Goal: Transaction & Acquisition: Book appointment/travel/reservation

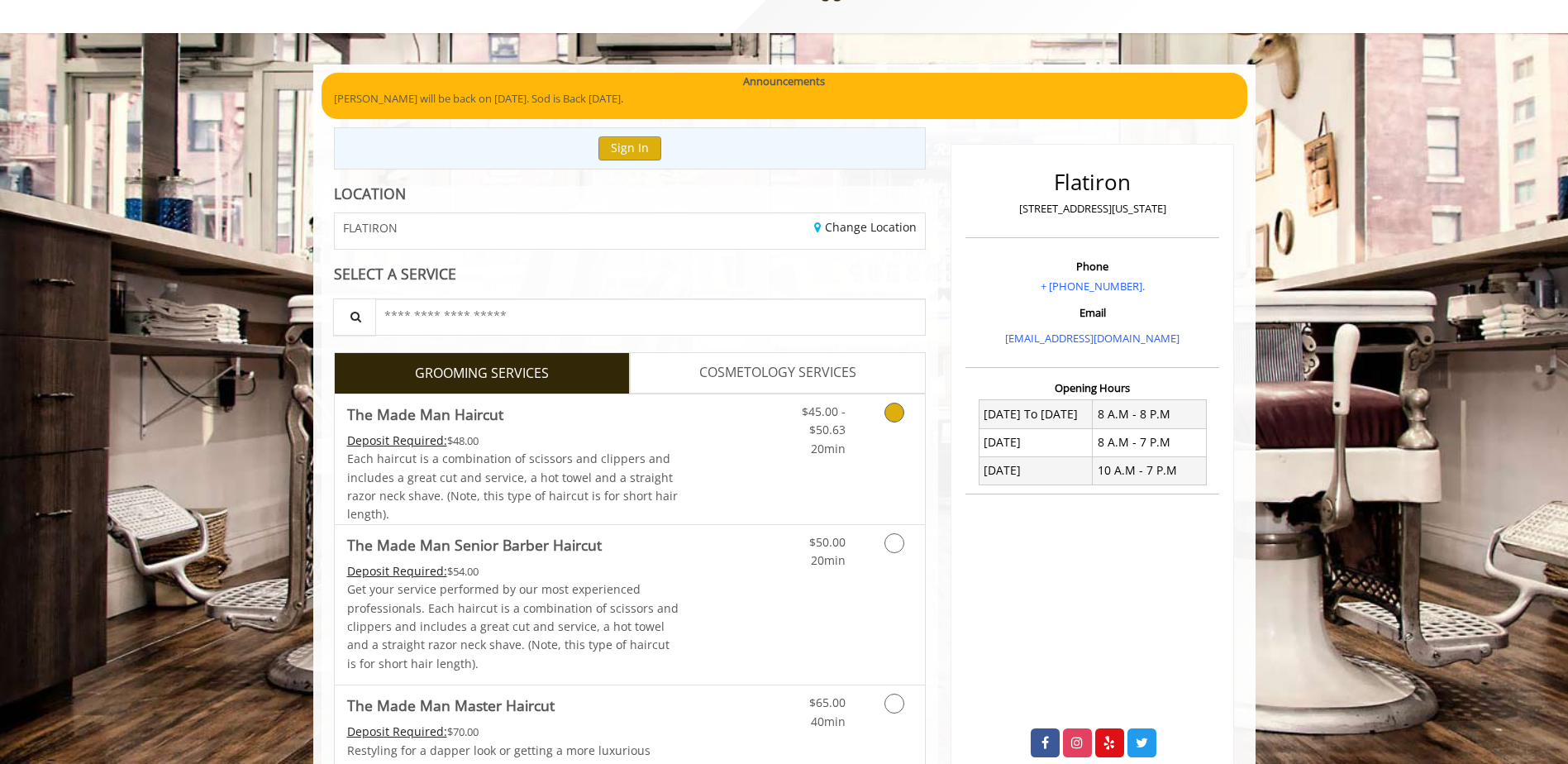
scroll to position [165, 0]
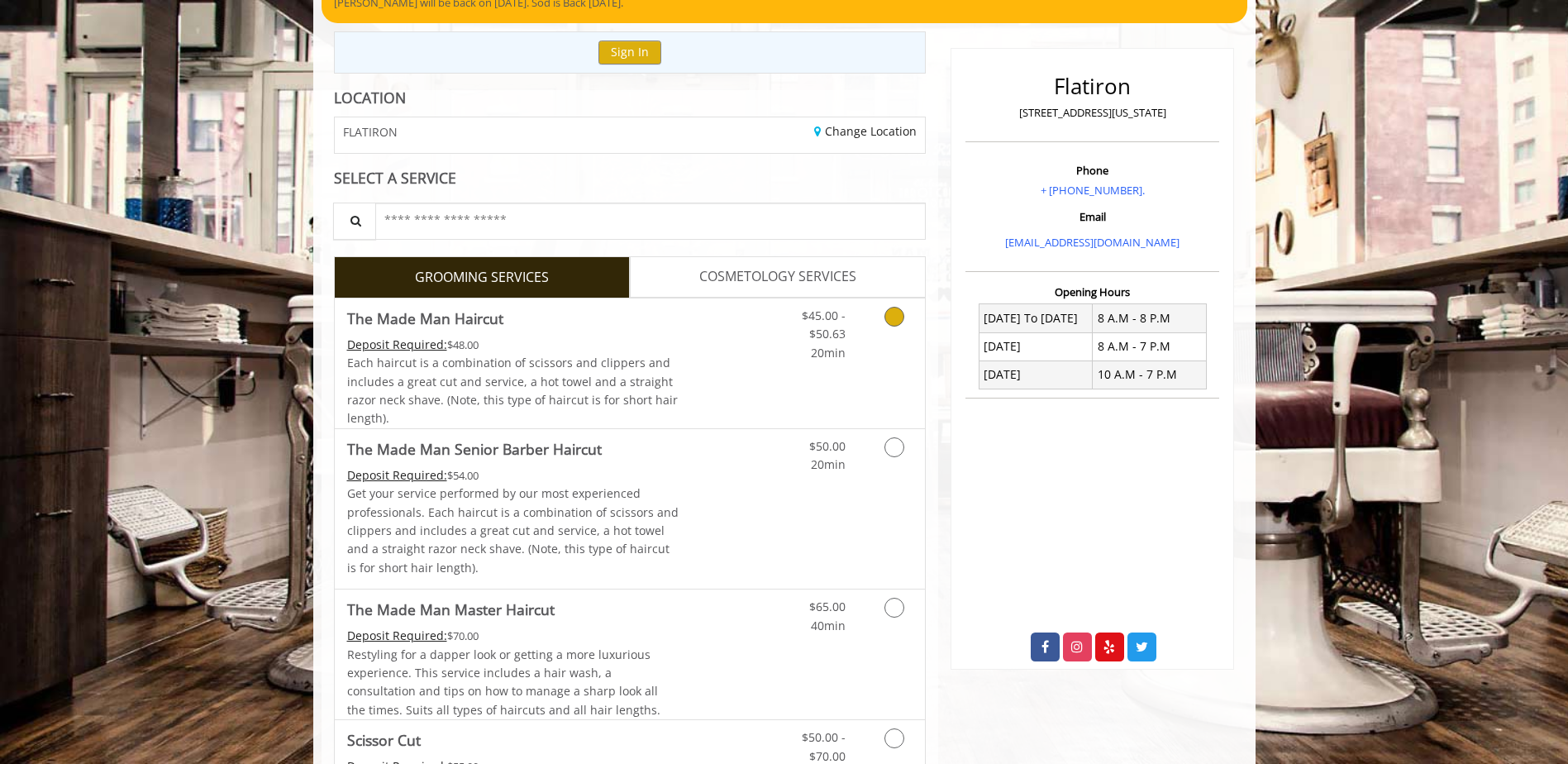
click at [892, 325] on icon "Grooming services" at bounding box center [894, 317] width 20 height 20
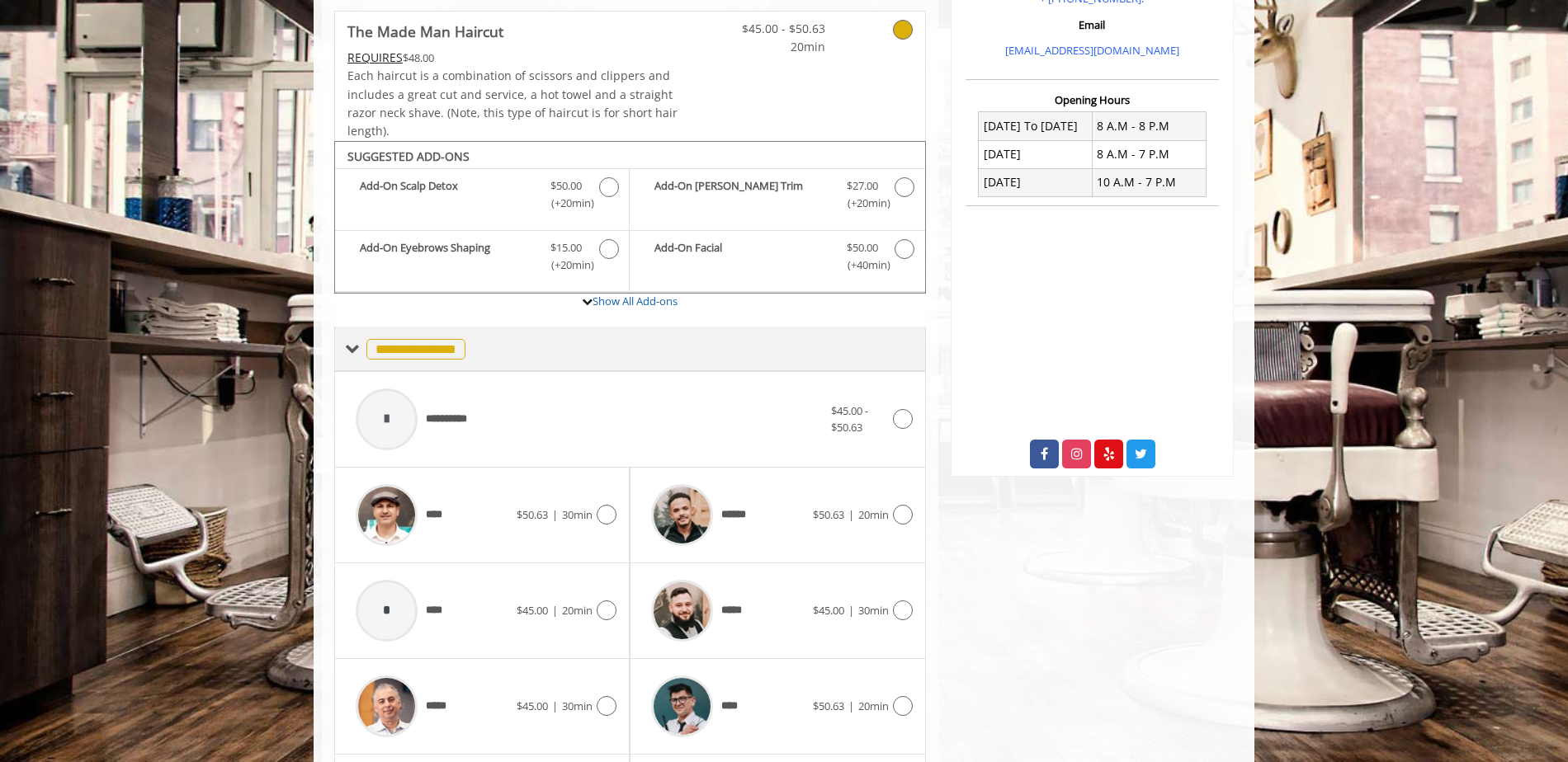
scroll to position [497, 0]
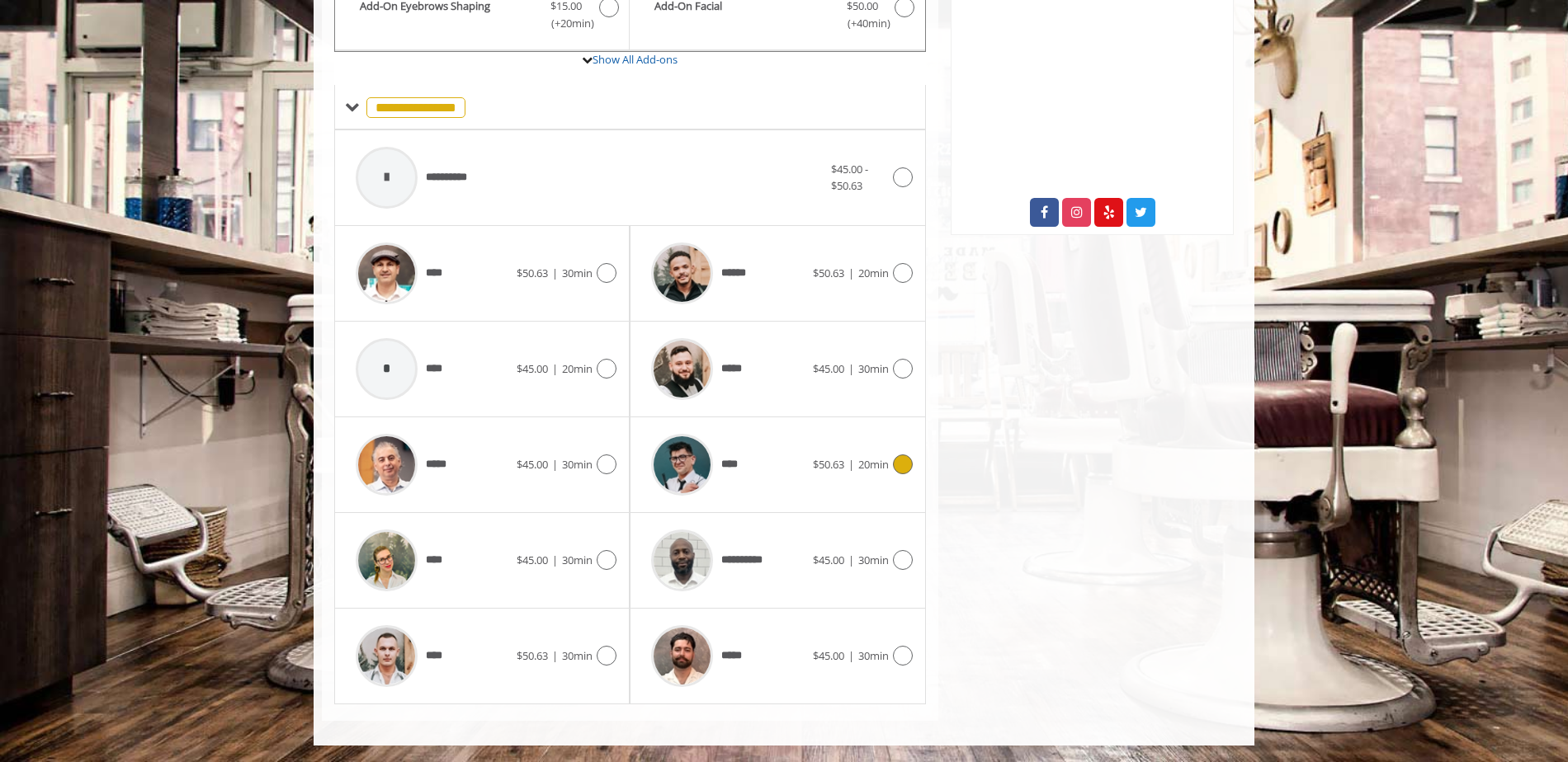
click at [904, 459] on icon at bounding box center [903, 465] width 20 height 20
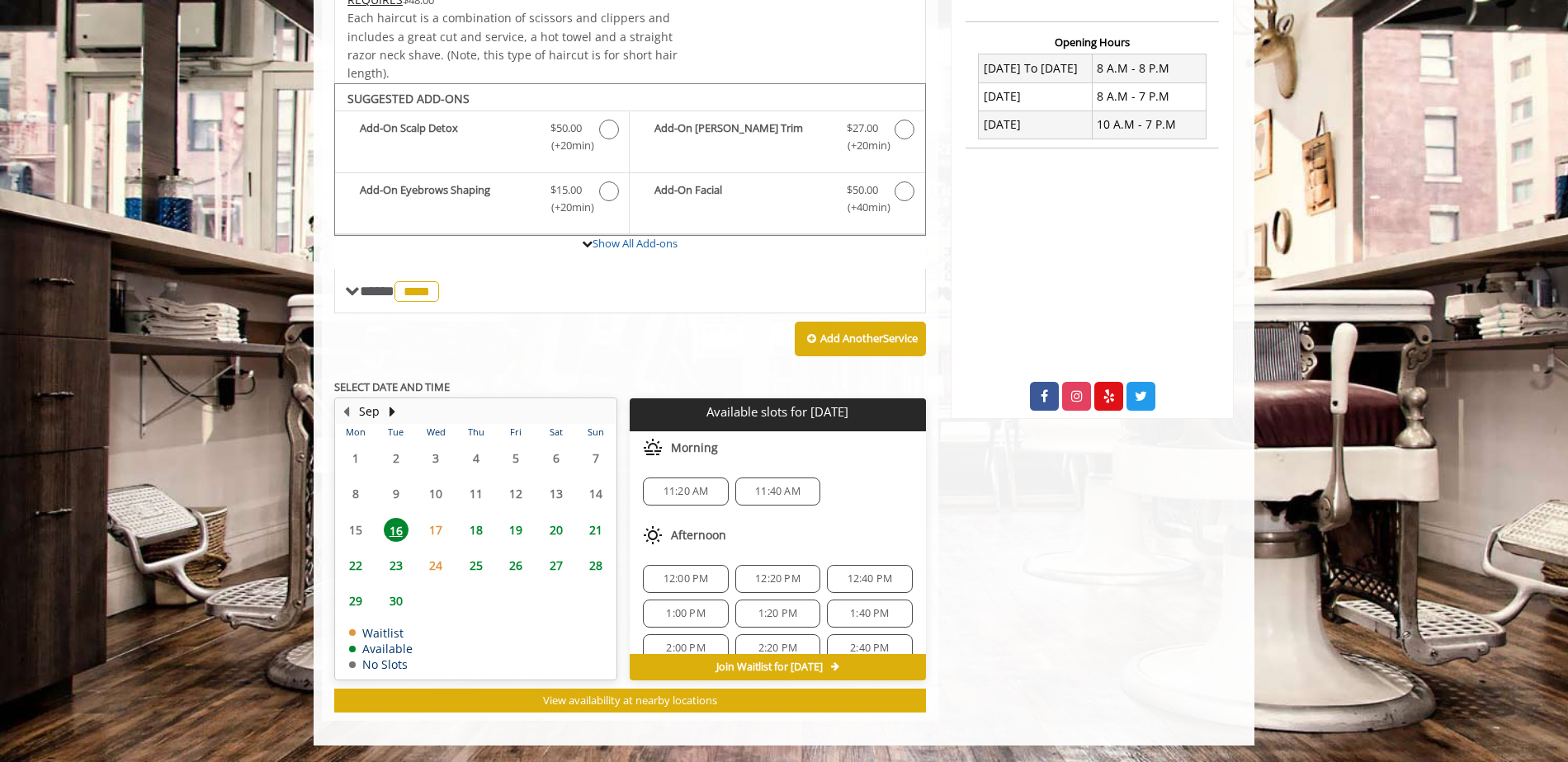
click at [559, 532] on span "20" at bounding box center [556, 530] width 25 height 24
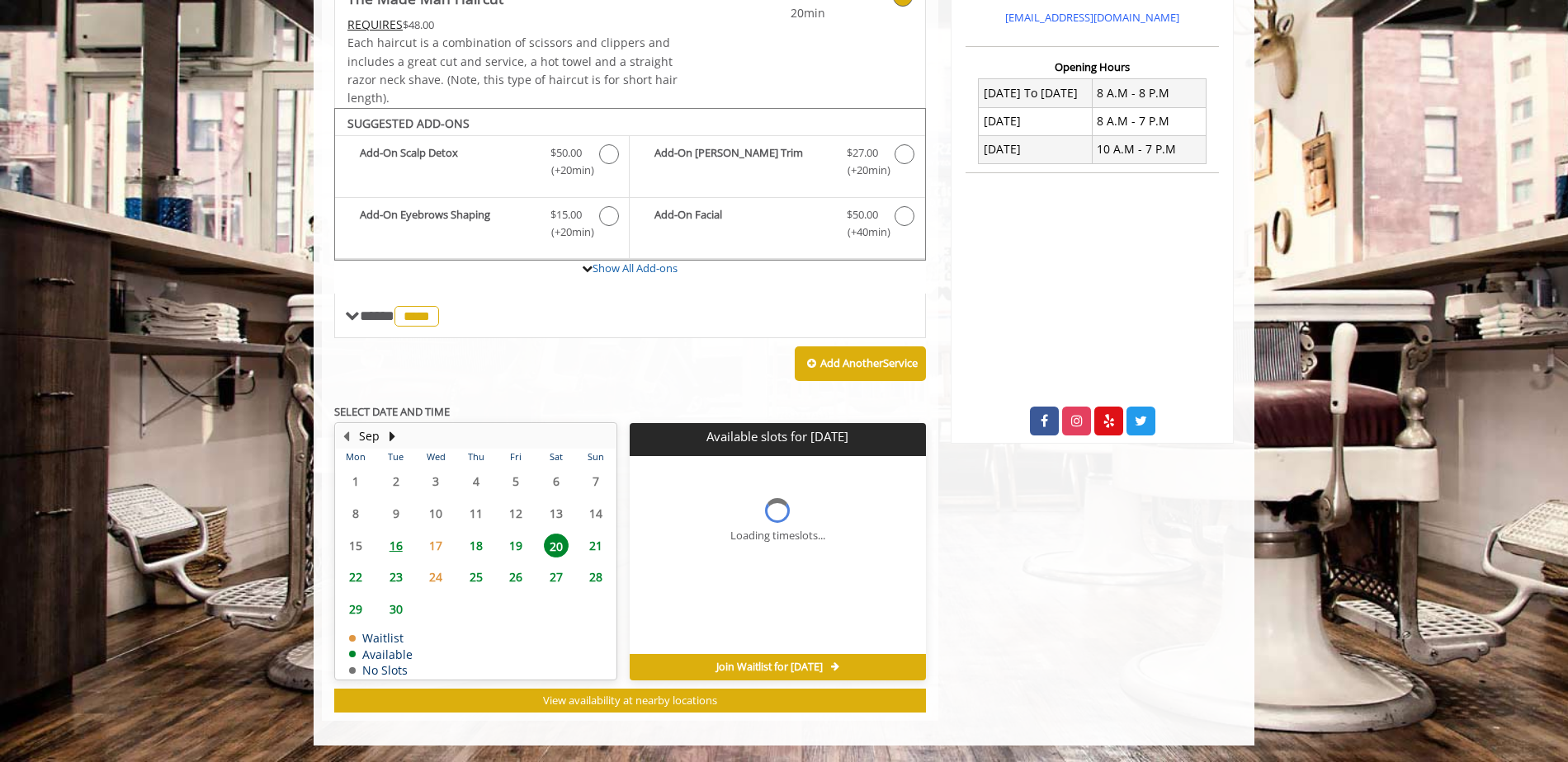
scroll to position [414, 0]
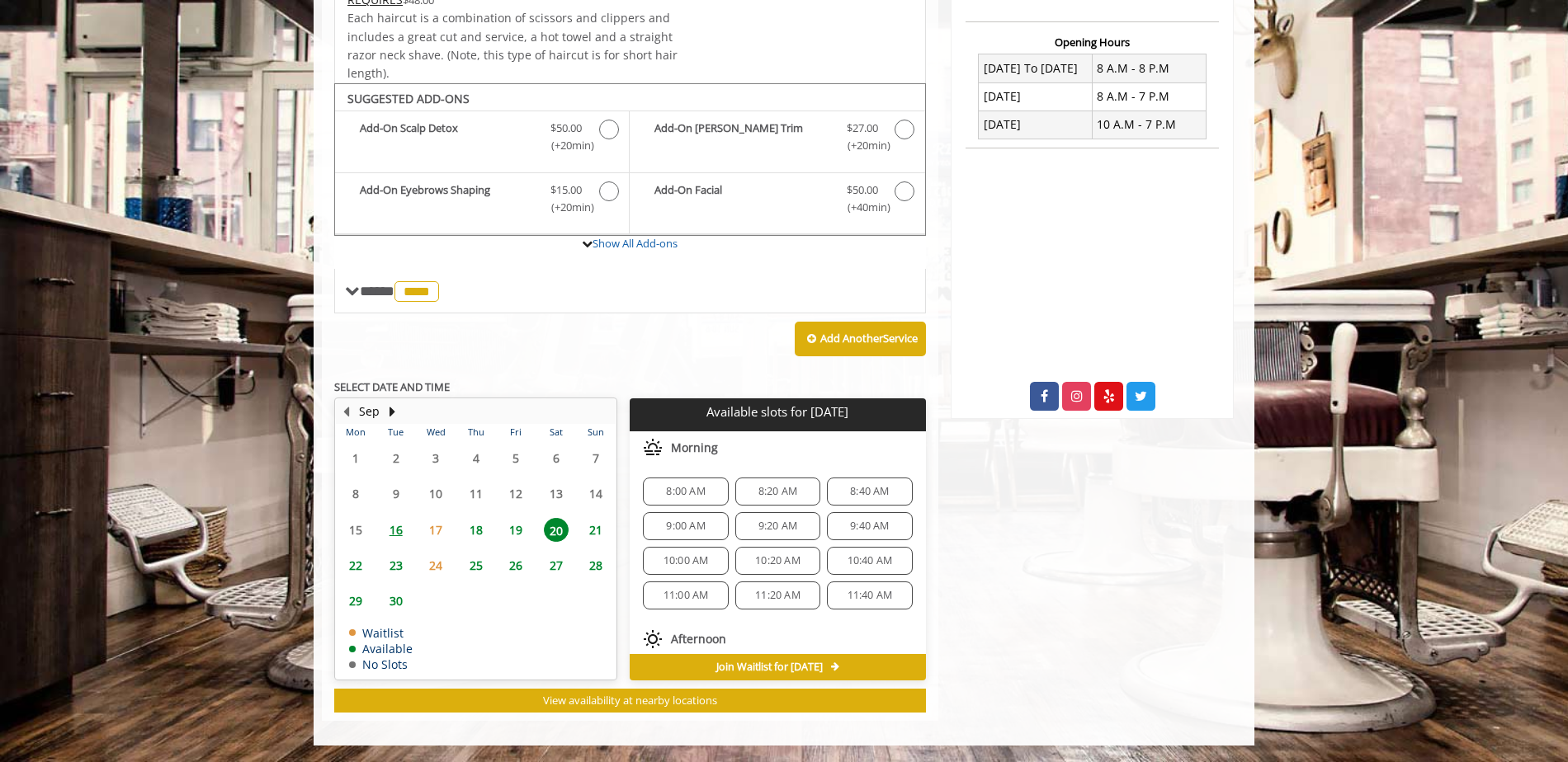
click at [513, 527] on span "19" at bounding box center [516, 530] width 25 height 24
click at [665, 343] on div "Add Another Service" at bounding box center [629, 339] width 592 height 51
click at [662, 492] on span "8:00 AM" at bounding box center [685, 491] width 70 height 13
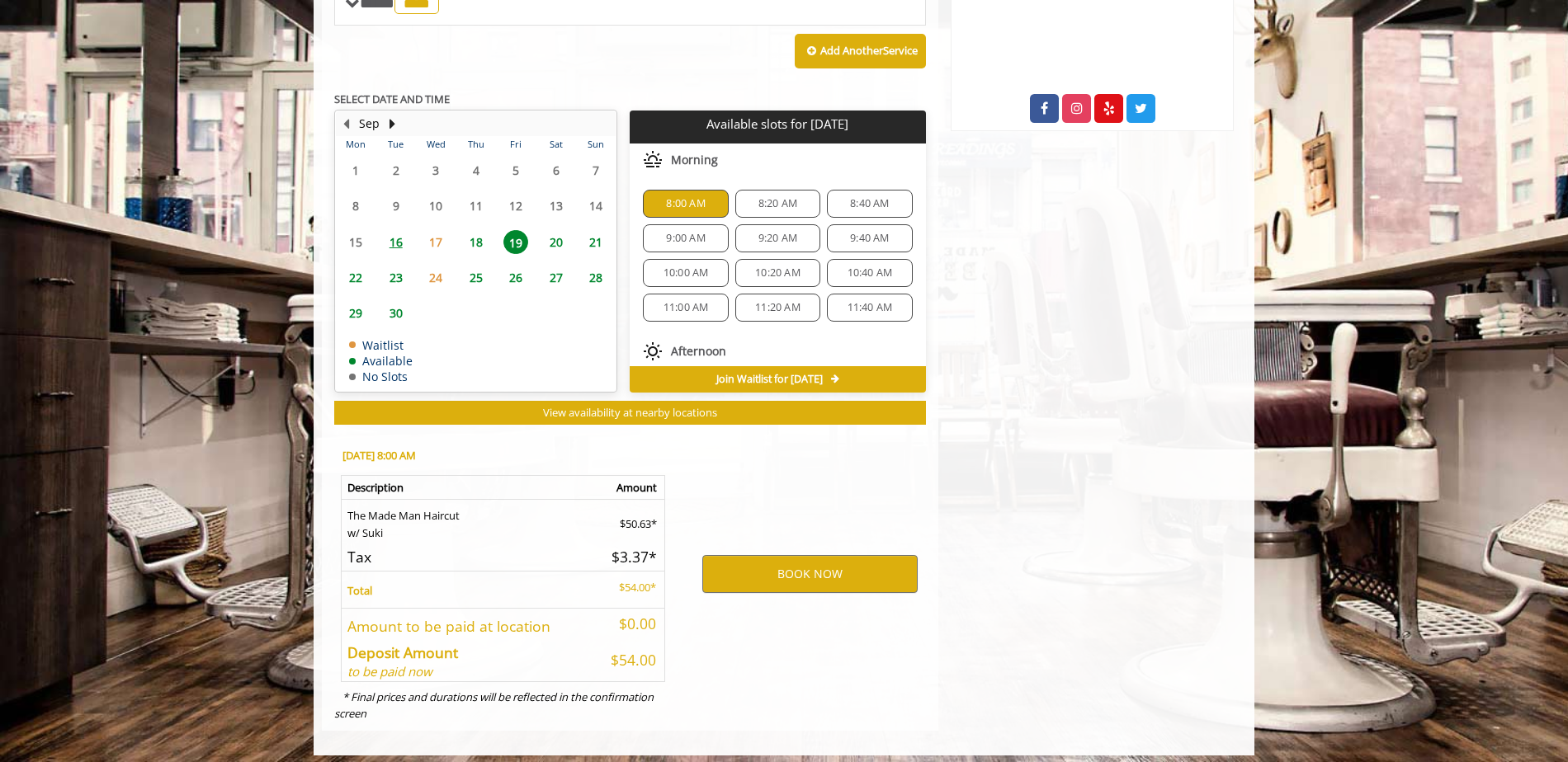
scroll to position [712, 0]
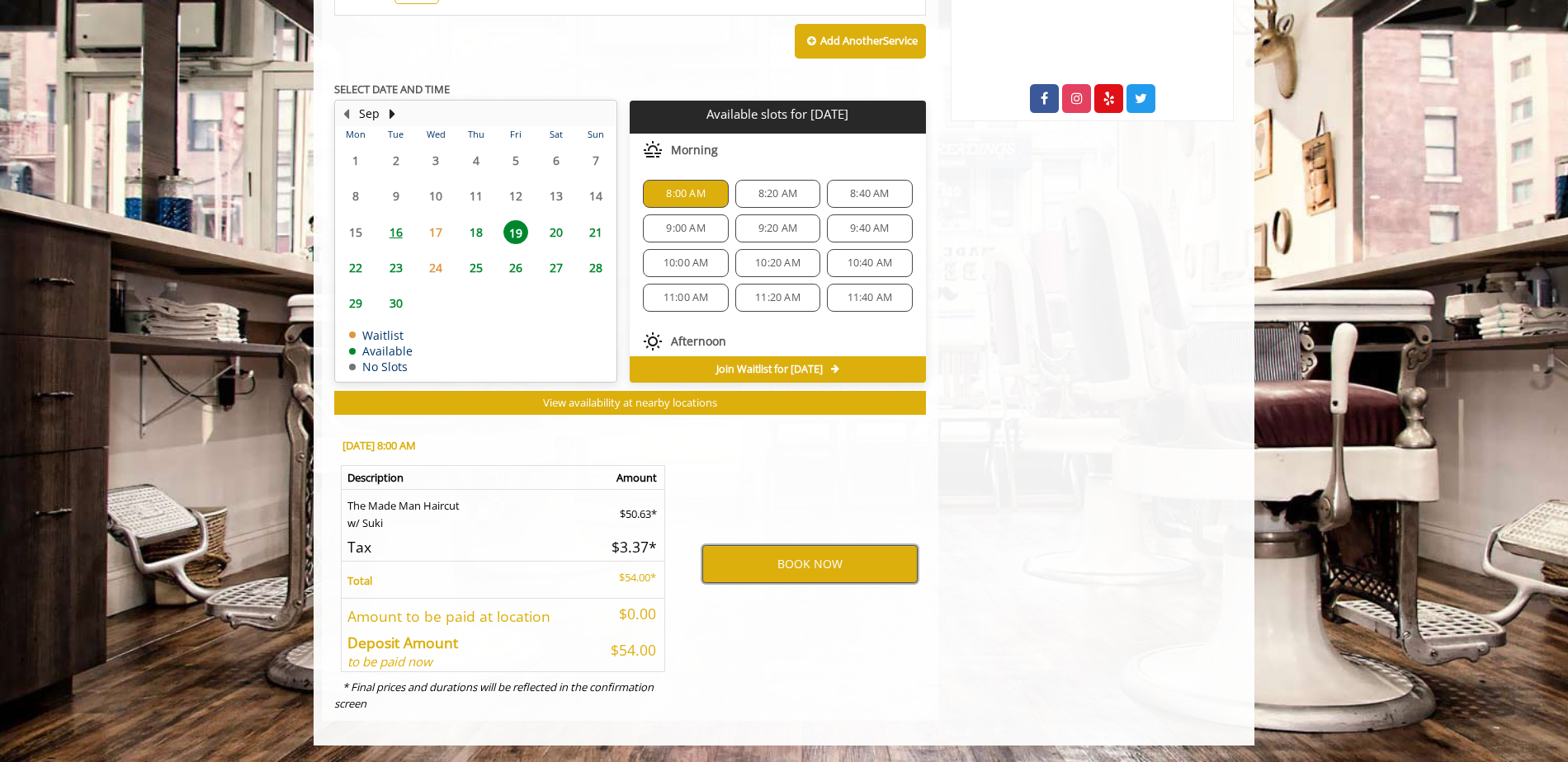
click at [817, 561] on button "BOOK NOW" at bounding box center [809, 563] width 216 height 38
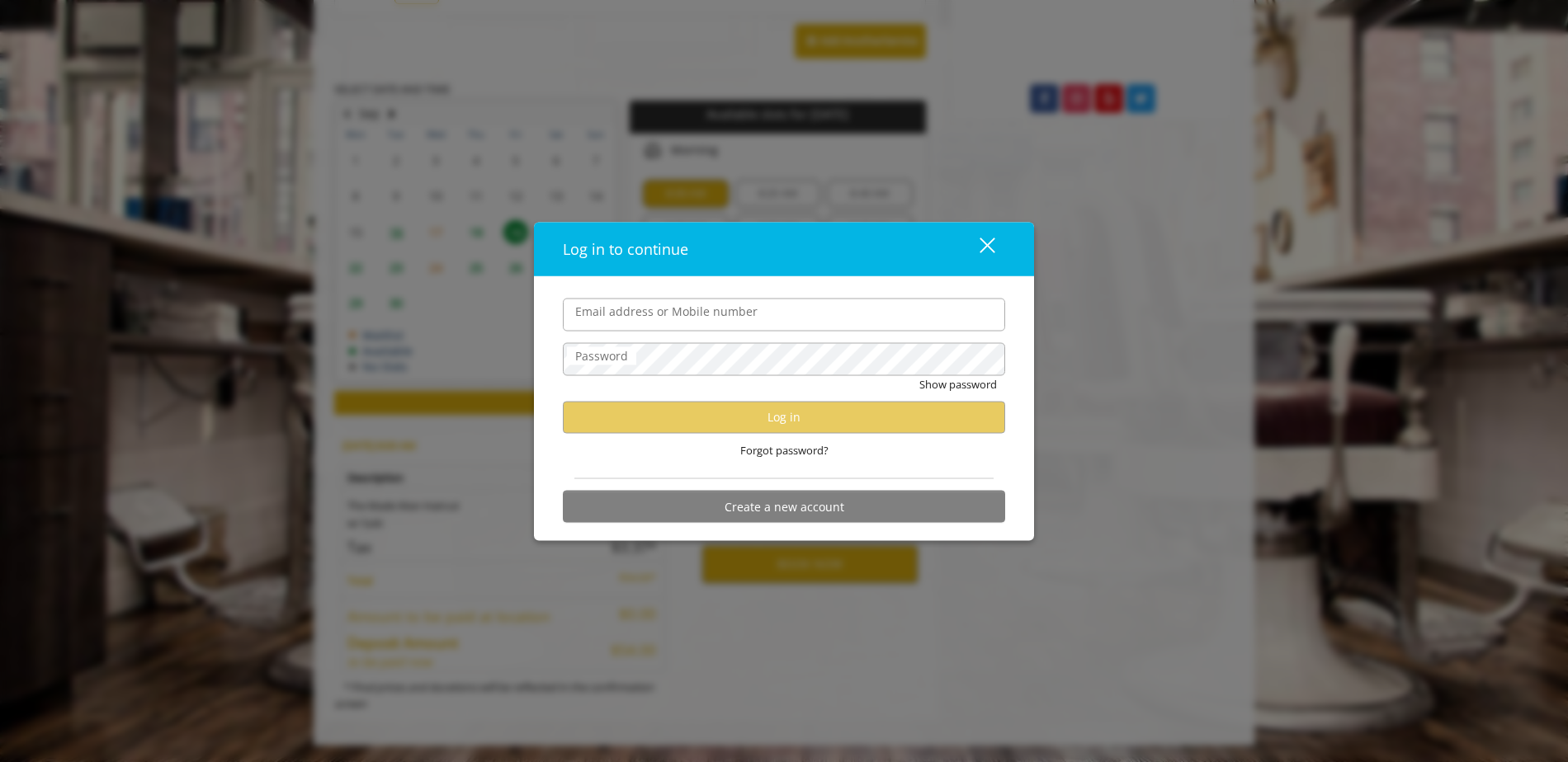
type input "**********"
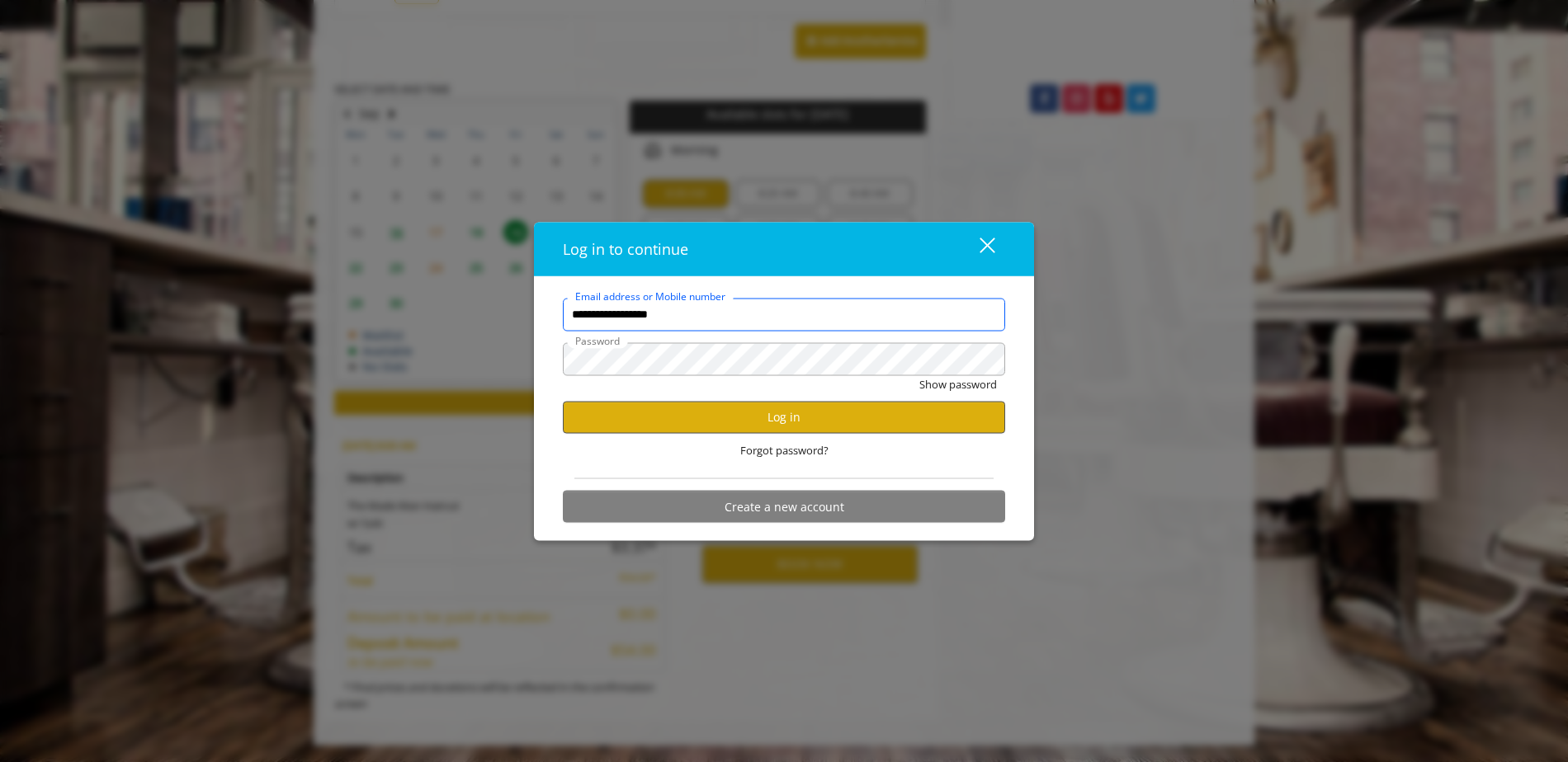
scroll to position [0, 0]
click at [760, 427] on button "Log in" at bounding box center [784, 416] width 442 height 32
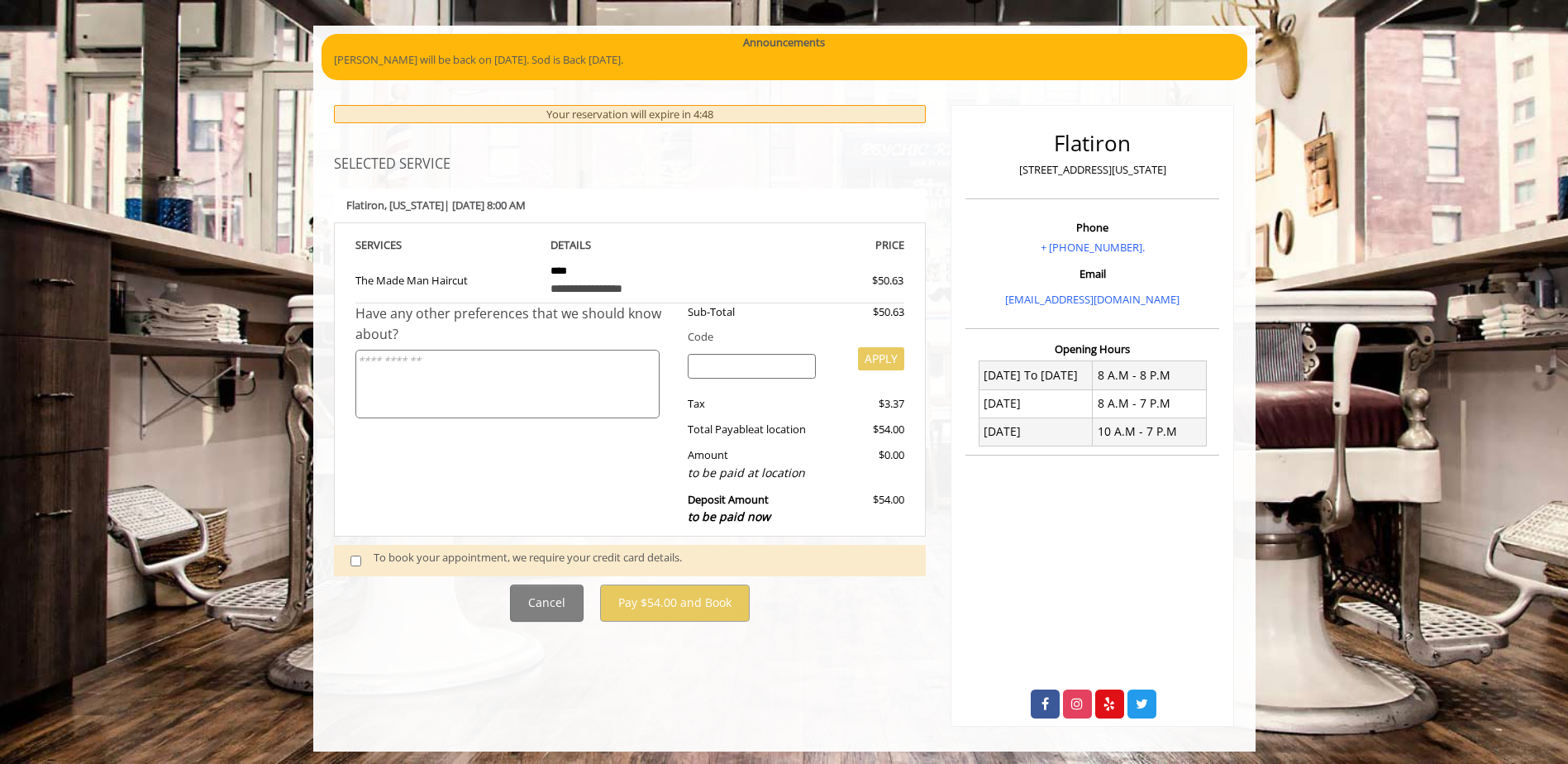
scroll to position [112, 0]
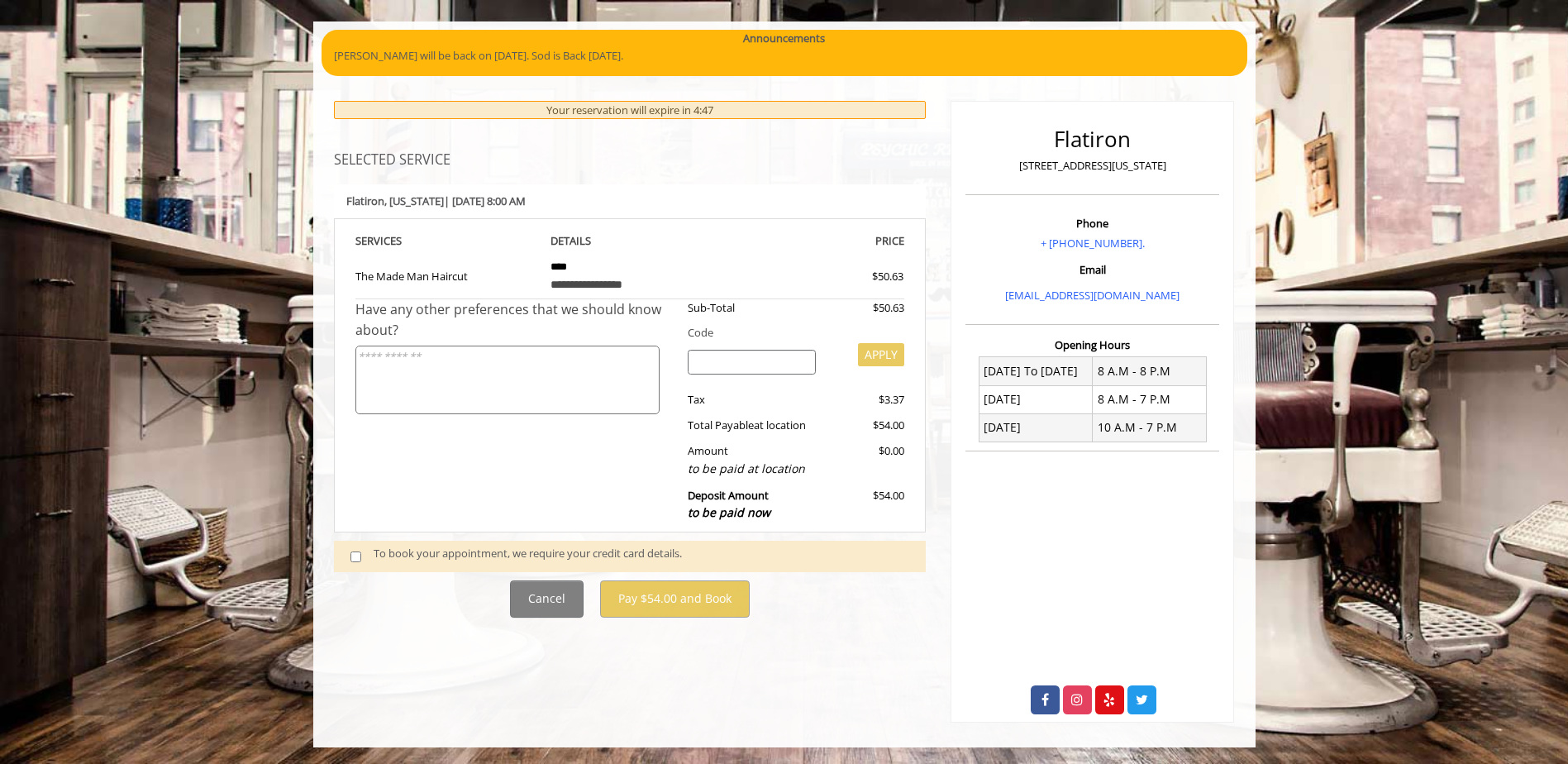
click at [361, 561] on span at bounding box center [362, 556] width 49 height 22
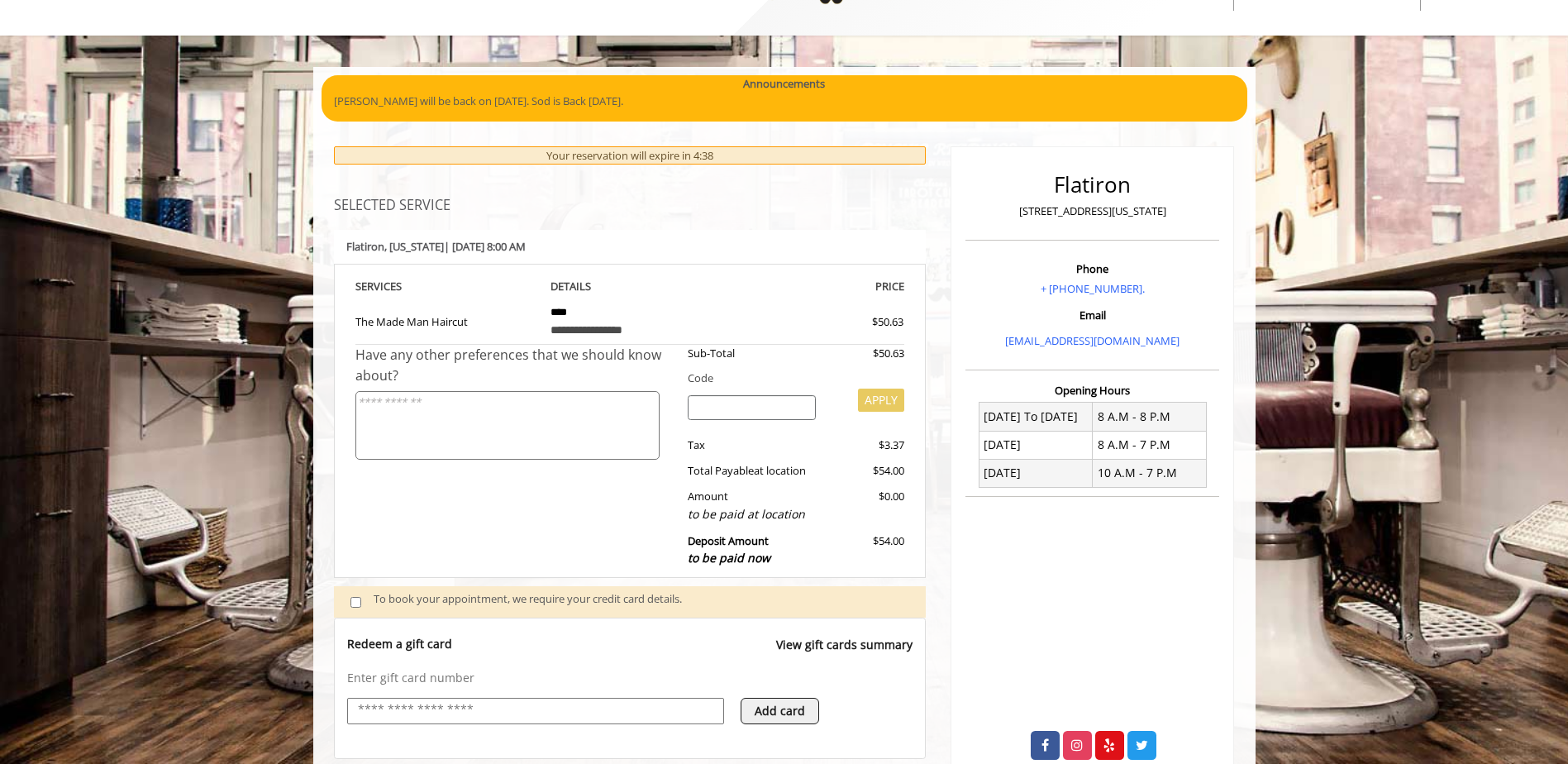
scroll to position [0, 0]
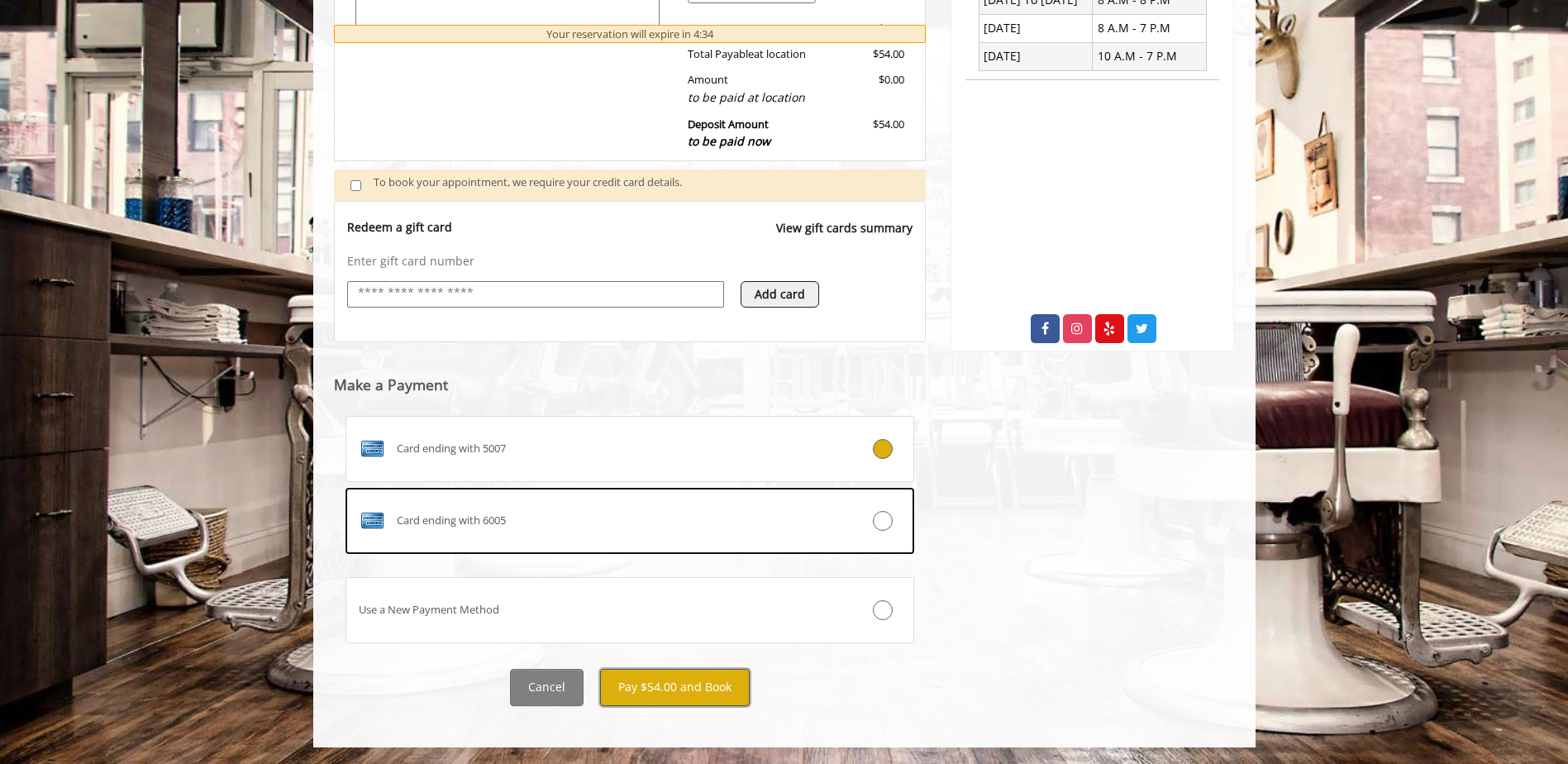
click at [676, 686] on button "Pay $54.00 and Book" at bounding box center [675, 688] width 150 height 37
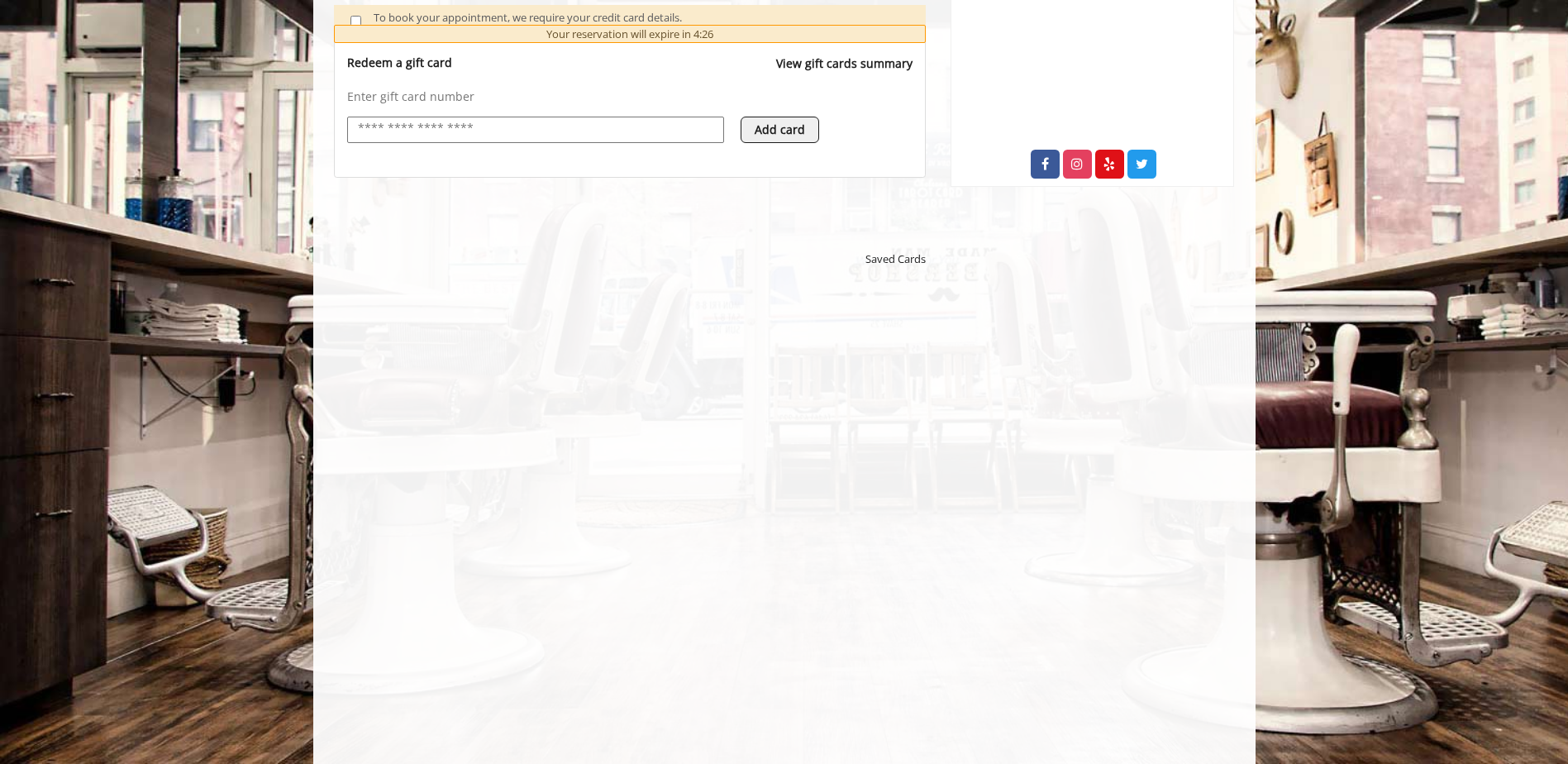
scroll to position [744, 0]
